Goal: Information Seeking & Learning: Learn about a topic

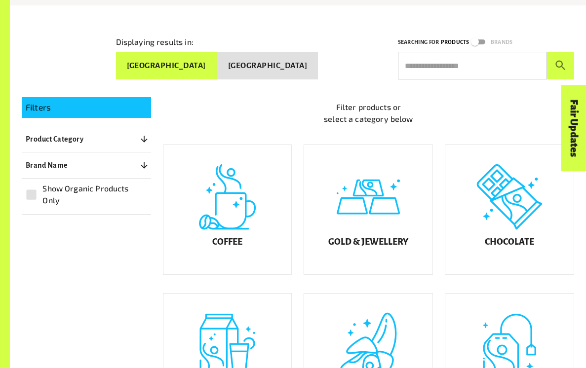
scroll to position [133, 0]
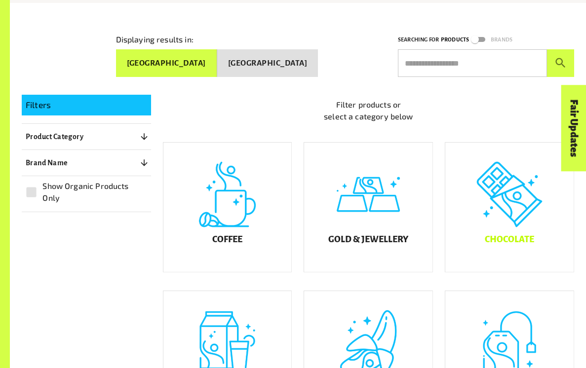
click at [500, 202] on div "Chocolate" at bounding box center [509, 207] width 128 height 129
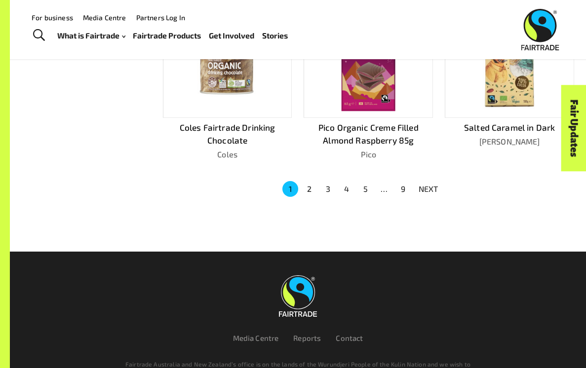
scroll to position [622, 0]
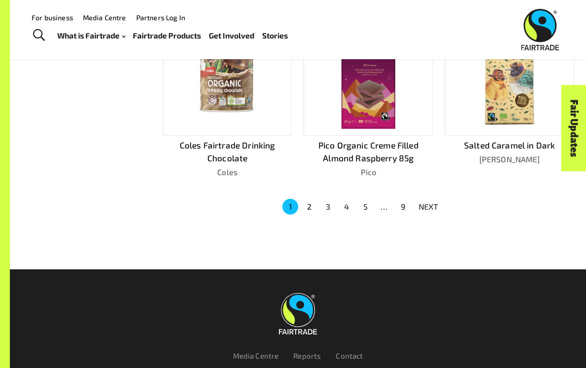
click at [312, 204] on button "2" at bounding box center [309, 207] width 16 height 16
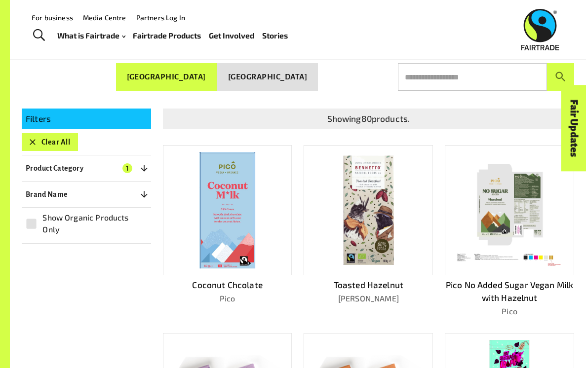
scroll to position [117, 0]
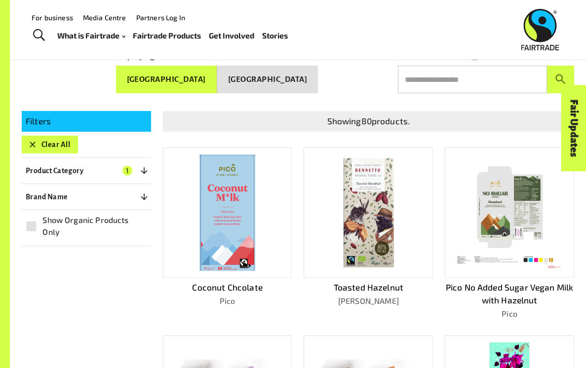
click at [193, 236] on div at bounding box center [227, 213] width 129 height 130
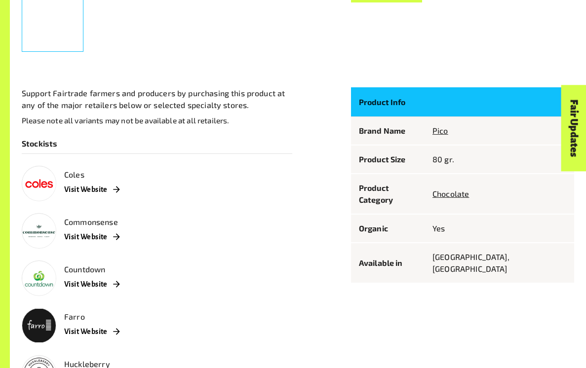
scroll to position [466, 0]
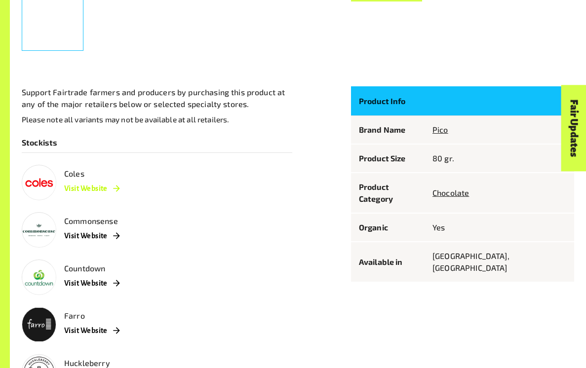
click at [100, 187] on link "Visit Website" at bounding box center [91, 189] width 55 height 18
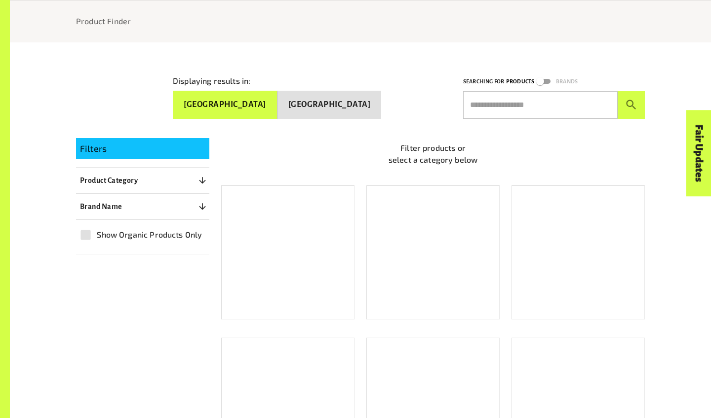
scroll to position [131, 0]
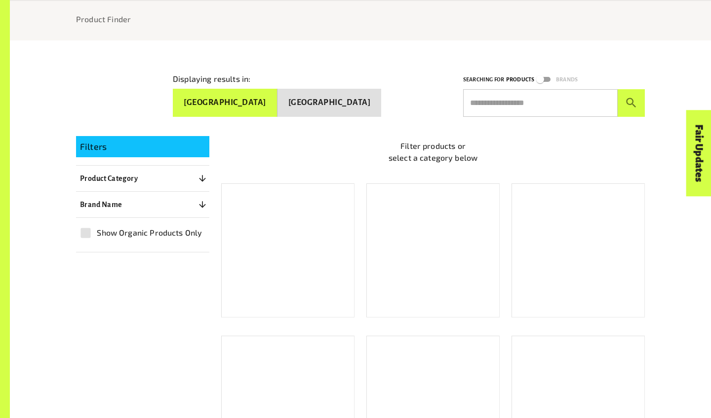
click at [459, 164] on p "Filter products or select a category below" at bounding box center [432, 152] width 423 height 24
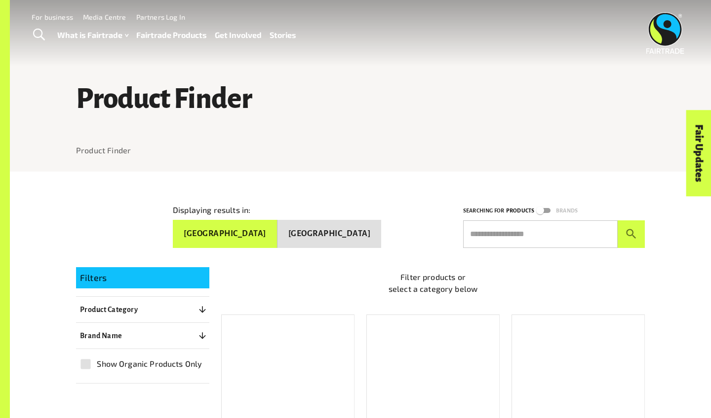
scroll to position [0, 0]
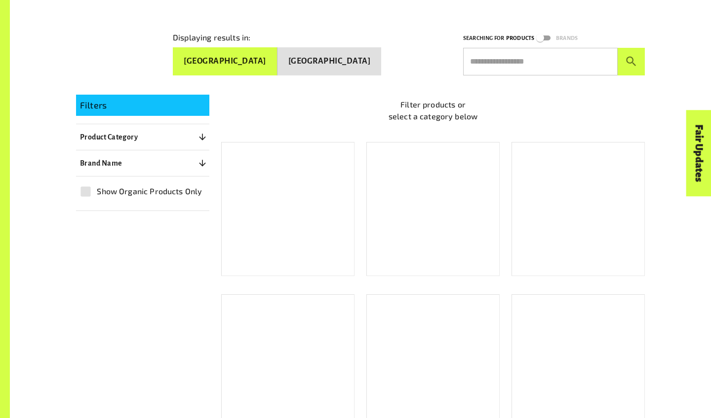
scroll to position [174, 0]
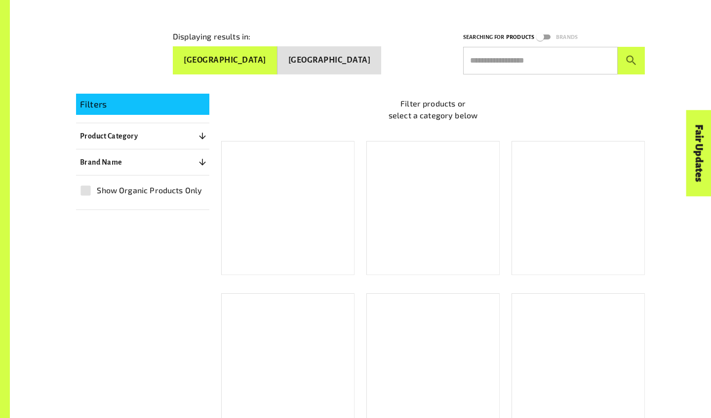
click at [463, 214] on div "Gold & Jewellery" at bounding box center [432, 208] width 133 height 134
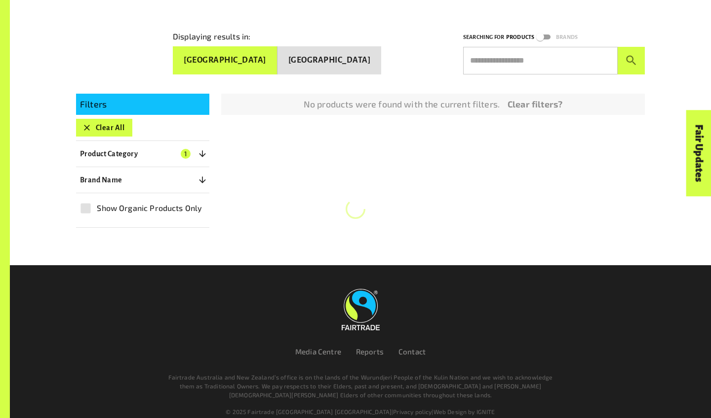
scroll to position [172, 0]
